Goal: Check status: Check status

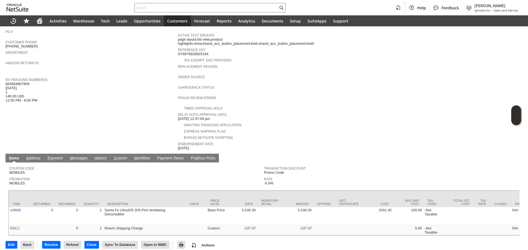
scroll to position [152, 0]
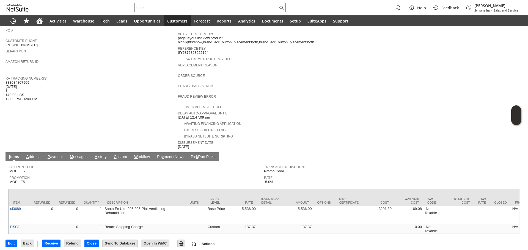
click at [27, 81] on span "883684807909 08/22/2025 1 140.00 LBS 12:00 PM - 6:00 PM" at bounding box center [21, 91] width 32 height 21
click at [48, 85] on div "RA Tracking Number(s) 883684807909 08/22/2025 1 140.00 LBS 12:00 PM - 6:00 PM" at bounding box center [90, 88] width 170 height 26
click at [17, 81] on span "883684807909 08/22/2025 1 140.00 LBS 12:00 PM - 6:00 PM" at bounding box center [21, 91] width 32 height 21
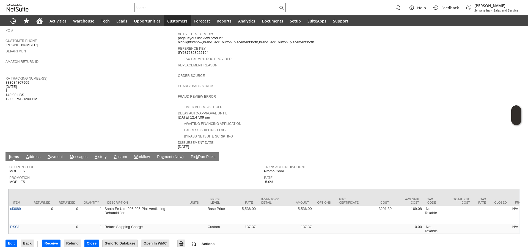
click at [17, 81] on span "883684807909 08/22/2025 1 140.00 LBS 12:00 PM - 6:00 PM" at bounding box center [21, 91] width 32 height 21
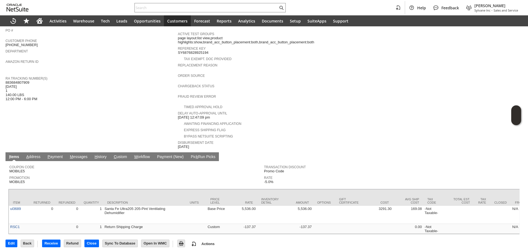
click at [88, 89] on div "RA Tracking Number(s) 883684807909 08/22/2025 1 140.00 LBS 12:00 PM - 6:00 PM" at bounding box center [90, 88] width 170 height 26
click at [14, 81] on span "883684807909 08/22/2025 1 140.00 LBS 12:00 PM - 6:00 PM" at bounding box center [21, 91] width 32 height 21
click at [38, 82] on div "RA Tracking Number(s) 883684807909 08/22/2025 1 140.00 LBS 12:00 PM - 6:00 PM" at bounding box center [90, 88] width 170 height 26
click at [19, 81] on span "883684807909 08/22/2025 1 140.00 LBS 12:00 PM - 6:00 PM" at bounding box center [21, 91] width 32 height 21
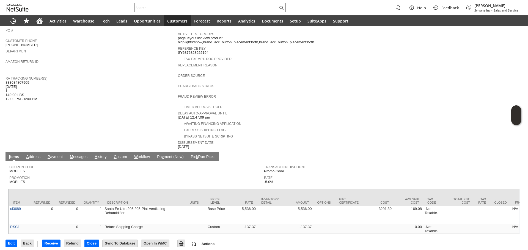
click at [19, 81] on span "883684807909 08/22/2025 1 140.00 LBS 12:00 PM - 6:00 PM" at bounding box center [21, 91] width 32 height 21
click at [48, 84] on div "RA Tracking Number(s) 883684807909 08/22/2025 1 140.00 LBS 12:00 PM - 6:00 PM" at bounding box center [90, 88] width 170 height 26
click at [22, 81] on span "883684807909 08/22/2025 1 140.00 LBS 12:00 PM - 6:00 PM" at bounding box center [21, 91] width 32 height 21
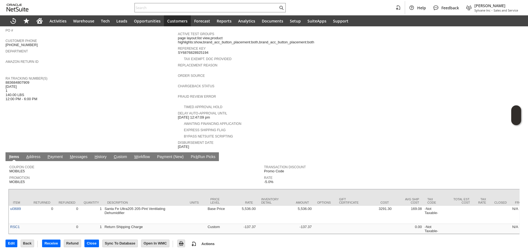
click at [156, 89] on div "RA Tracking Number(s) 883684807909 08/22/2025 1 140.00 LBS 12:00 PM - 6:00 PM" at bounding box center [90, 88] width 170 height 26
click at [27, 81] on span "883684807909 08/22/2025 1 140.00 LBS 12:00 PM - 6:00 PM" at bounding box center [21, 91] width 32 height 21
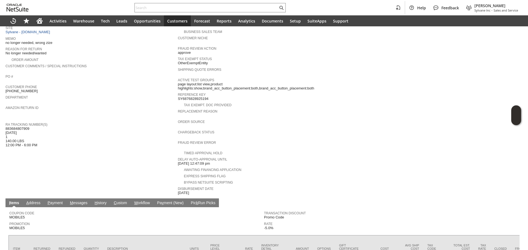
scroll to position [125, 0]
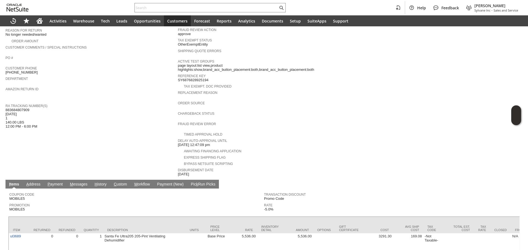
click at [24, 108] on span "883684807909 08/22/2025 1 140.00 LBS 12:00 PM - 6:00 PM" at bounding box center [21, 118] width 32 height 21
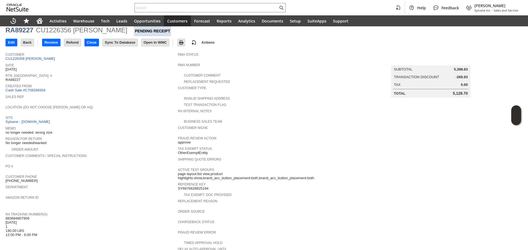
scroll to position [0, 0]
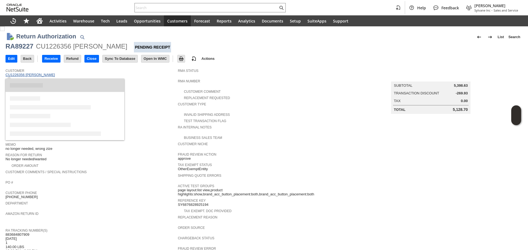
click at [47, 76] on link "CU1226356 Alex Naumenko" at bounding box center [30, 75] width 51 height 4
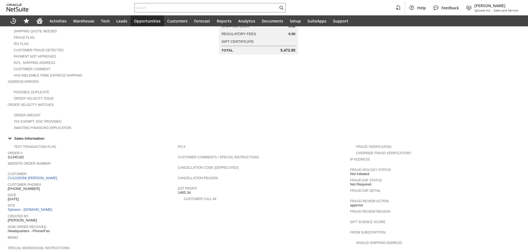
scroll to position [220, 0]
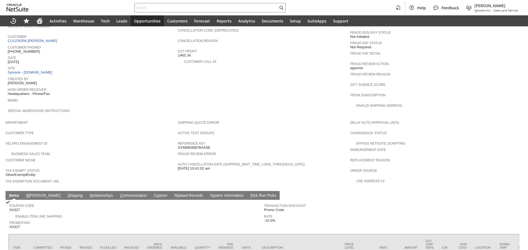
click at [64, 191] on td "S hipping" at bounding box center [75, 195] width 22 height 9
click at [66, 193] on link "S hipping" at bounding box center [75, 195] width 18 height 5
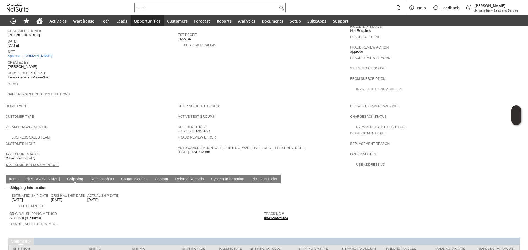
scroll to position [177, 0]
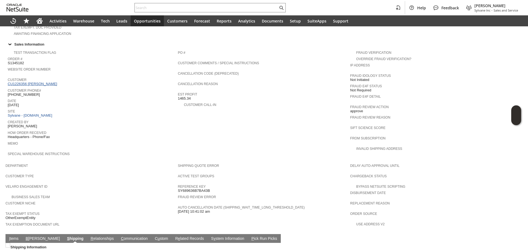
click at [36, 82] on link "CU1226356 Alex Naumenko" at bounding box center [33, 84] width 51 height 4
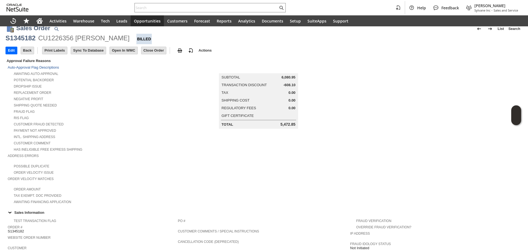
scroll to position [0, 0]
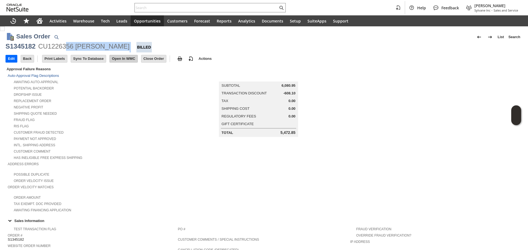
drag, startPoint x: 65, startPoint y: 48, endPoint x: 129, endPoint y: 60, distance: 64.5
click at [130, 46] on div "S1345182 CU1226356 Alex Naumenko Billed" at bounding box center [263, 47] width 517 height 10
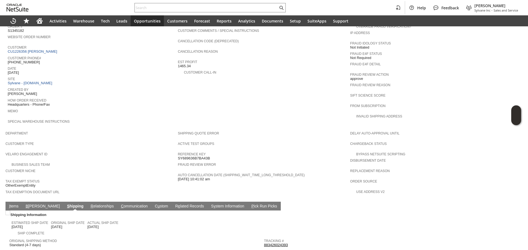
scroll to position [259, 0]
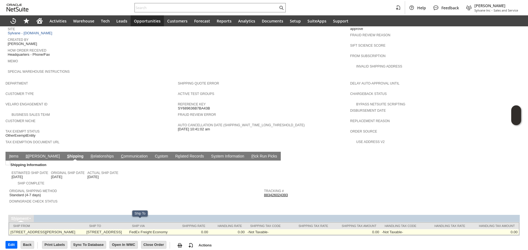
drag, startPoint x: 87, startPoint y: 224, endPoint x: 95, endPoint y: 224, distance: 7.4
click at [95, 230] on tr "245 Hembree Park Drive Suite 124 Roswell, GA 30076 US 11228 SHIVERING OWL AVE B…" at bounding box center [264, 233] width 510 height 6
click at [95, 230] on td "11228 SHIVERING OWL AVE BROOKSVILLE FL 34614-1317 United States" at bounding box center [106, 233] width 43 height 6
drag, startPoint x: 90, startPoint y: 224, endPoint x: 95, endPoint y: 225, distance: 4.7
click at [95, 230] on td "11228 SHIVERING OWL AVE BROOKSVILLE FL 34614-1317 United States" at bounding box center [106, 233] width 43 height 6
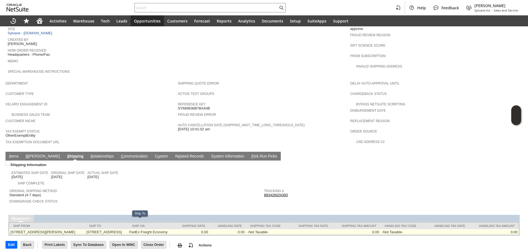
click at [103, 230] on td "11228 SHIVERING OWL AVE BROOKSVILLE FL 34614-1317 United States" at bounding box center [106, 233] width 43 height 6
drag, startPoint x: 137, startPoint y: 223, endPoint x: 150, endPoint y: 225, distance: 13.0
click at [128, 230] on td "11228 SHIVERING OWL AVE BROOKSVILLE FL 34614-1317 United States" at bounding box center [106, 233] width 43 height 6
drag, startPoint x: 120, startPoint y: 225, endPoint x: 112, endPoint y: 222, distance: 8.7
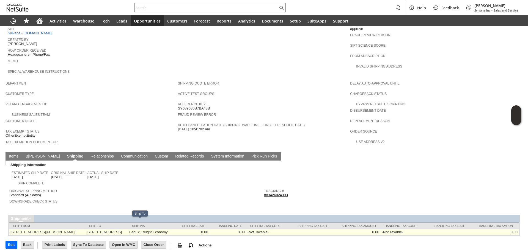
click at [112, 230] on td "11228 SHIVERING OWL AVE BROOKSVILLE FL 34614-1317 United States" at bounding box center [106, 233] width 43 height 6
click at [128, 230] on td "11228 SHIVERING OWL AVE BROOKSVILLE FL 34614-1317 United States" at bounding box center [106, 233] width 43 height 6
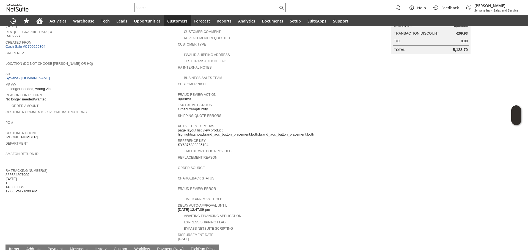
scroll to position [27, 0]
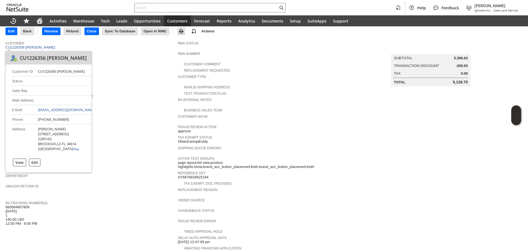
click at [121, 193] on span "Return Tracking Numbers" at bounding box center [90, 195] width 170 height 5
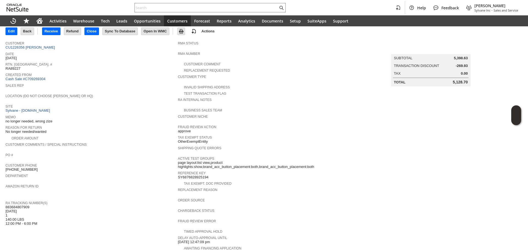
click at [26, 205] on span "883684807909 08/22/2025 1 140.00 LBS 12:00 PM - 6:00 PM" at bounding box center [21, 215] width 32 height 21
click at [87, 200] on span "RA Tracking Number(s)" at bounding box center [90, 202] width 170 height 5
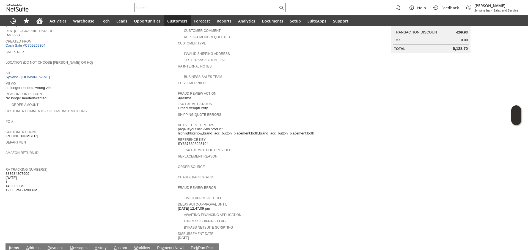
scroll to position [110, 0]
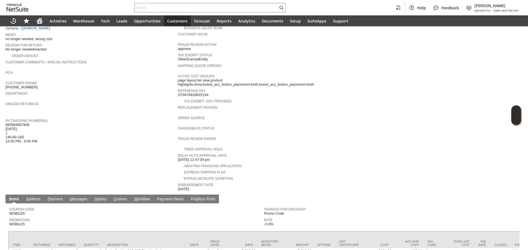
click at [24, 123] on span "883684807909 08/22/2025 1 140.00 LBS 12:00 PM - 6:00 PM" at bounding box center [21, 133] width 32 height 21
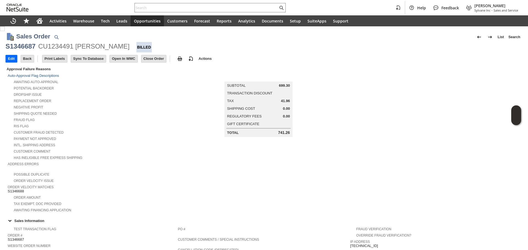
copy div "[PERSON_NAME]"
drag, startPoint x: 75, startPoint y: 46, endPoint x: 129, endPoint y: 49, distance: 54.2
click at [129, 49] on div "S1346687 CU1234491 [PERSON_NAME] Billed" at bounding box center [263, 47] width 517 height 10
